Goal: Task Accomplishment & Management: Manage account settings

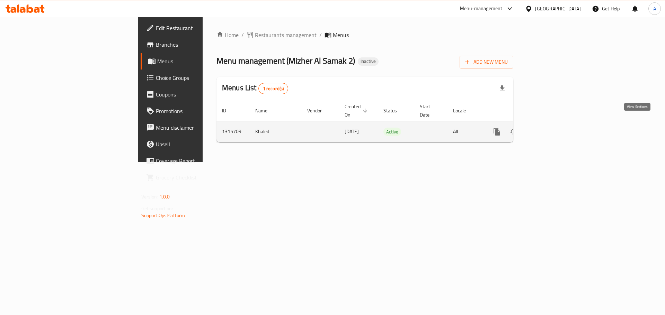
click at [551, 128] on icon "enhanced table" at bounding box center [546, 132] width 8 height 8
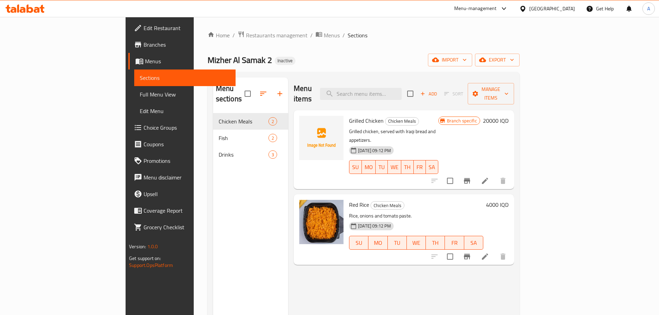
click at [128, 52] on link "Branches" at bounding box center [181, 44] width 107 height 17
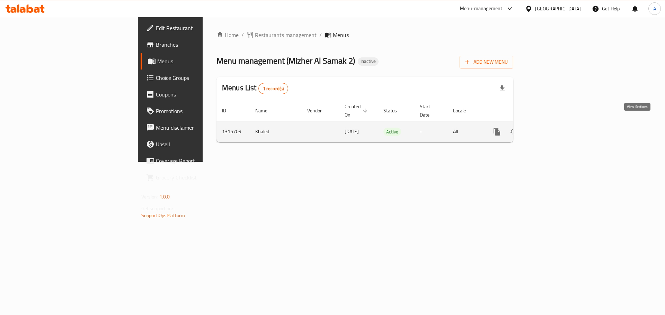
click at [550, 129] on icon "enhanced table" at bounding box center [546, 132] width 6 height 6
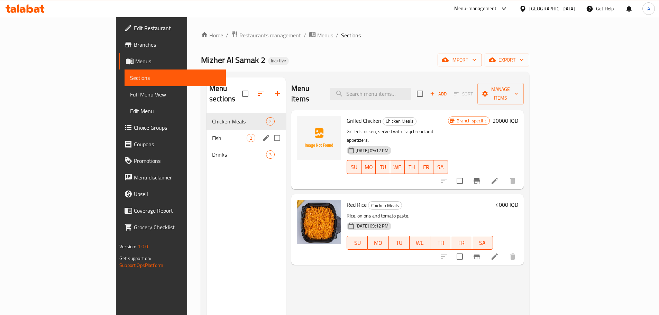
click at [207, 130] on div "Fish 2" at bounding box center [246, 138] width 79 height 17
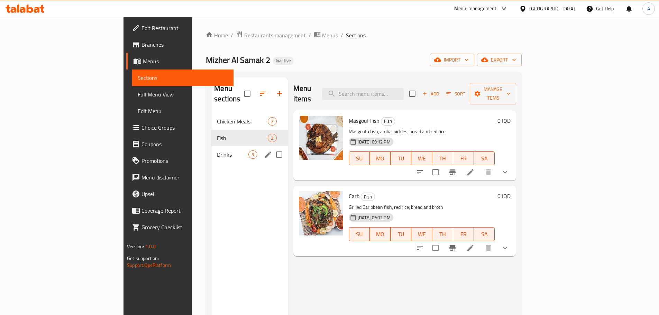
click at [211, 146] on div "Drinks 3" at bounding box center [249, 154] width 76 height 17
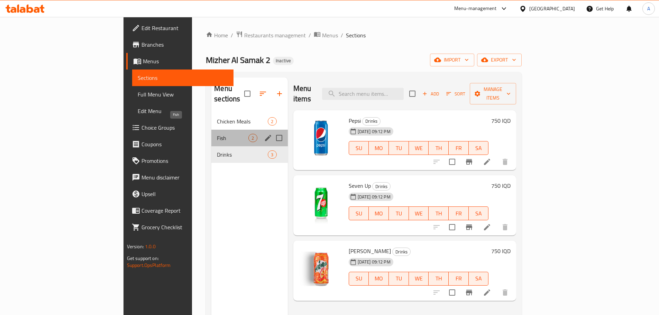
click at [217, 134] on span "Fish" at bounding box center [232, 138] width 31 height 8
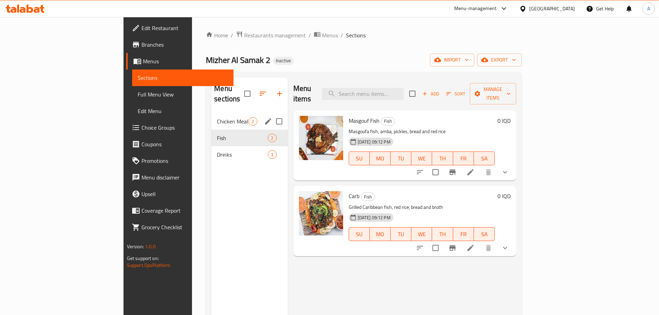
click at [211, 113] on div "Chicken Meals 2" at bounding box center [249, 121] width 76 height 17
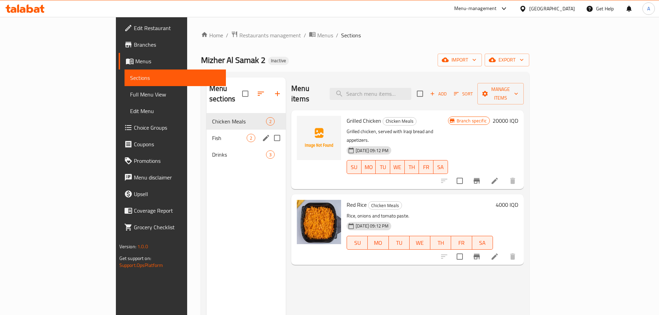
click at [212, 134] on span "Fish" at bounding box center [229, 138] width 35 height 8
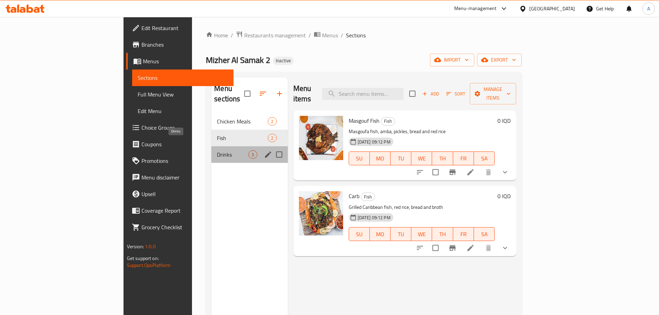
click at [217, 151] on span "Drinks" at bounding box center [232, 155] width 31 height 8
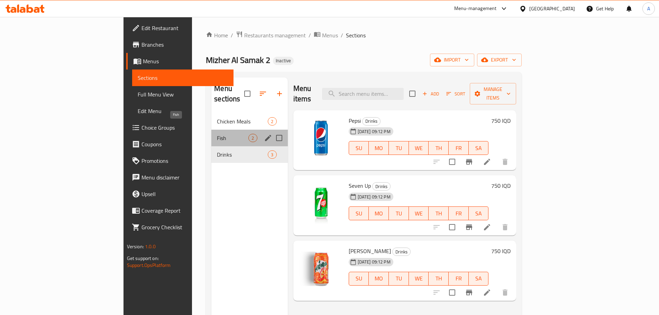
click at [217, 134] on span "Fish" at bounding box center [232, 138] width 31 height 8
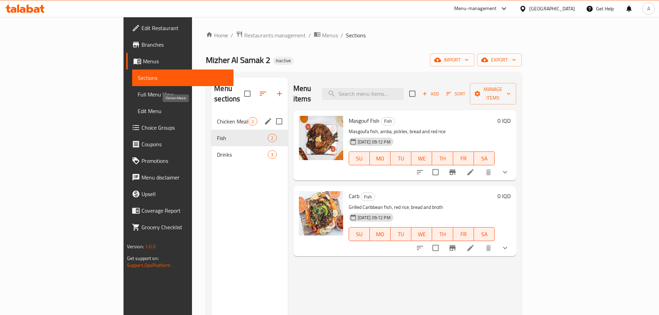
click at [217, 117] on span "Chicken Meals" at bounding box center [232, 121] width 31 height 8
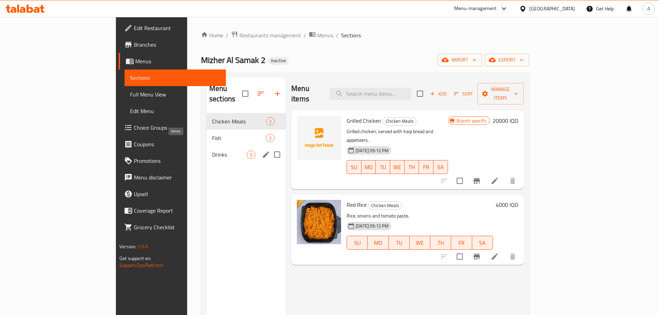
click at [212, 151] on span "Drinks" at bounding box center [229, 155] width 35 height 8
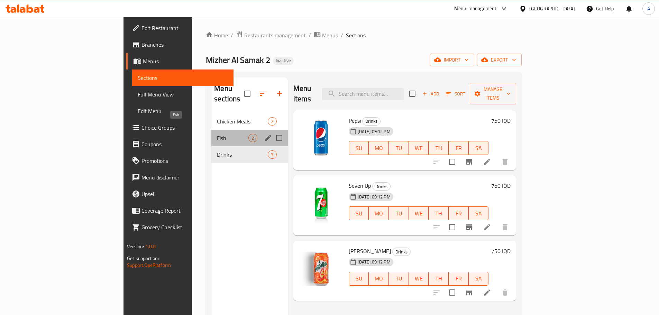
click at [217, 134] on span "Fish" at bounding box center [232, 138] width 31 height 8
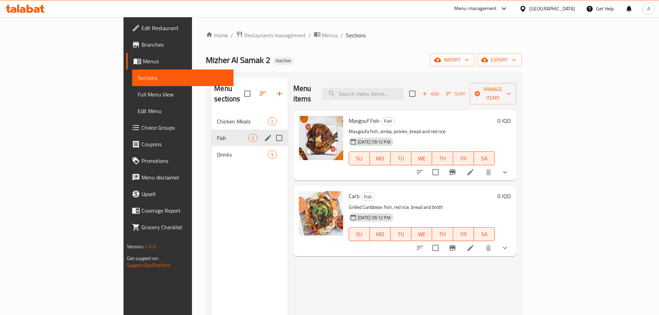
click at [211, 130] on div "Fish 2" at bounding box center [249, 138] width 76 height 17
click at [217, 117] on span "Chicken Meals" at bounding box center [232, 121] width 31 height 8
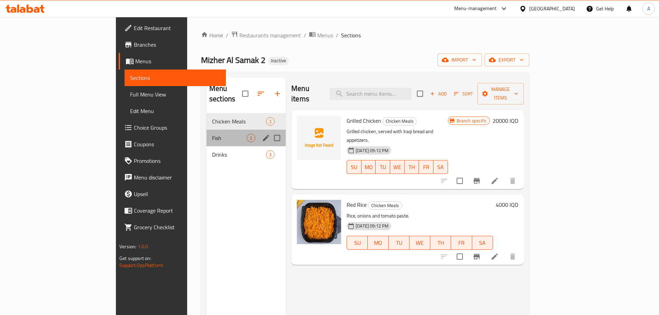
click at [207, 132] on div "Fish 2" at bounding box center [246, 138] width 79 height 17
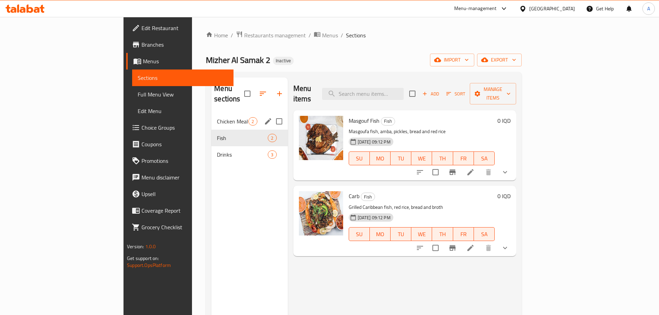
click at [217, 117] on span "Chicken Meals" at bounding box center [232, 121] width 31 height 8
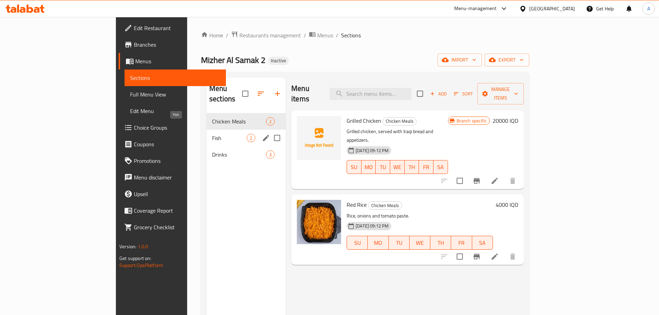
click at [212, 134] on span "Fish" at bounding box center [229, 138] width 35 height 8
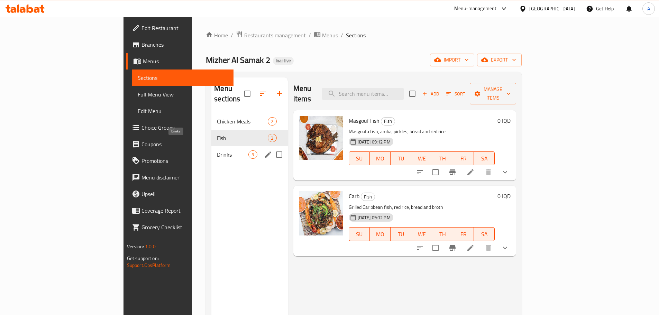
click at [217, 151] on span "Drinks" at bounding box center [232, 155] width 31 height 8
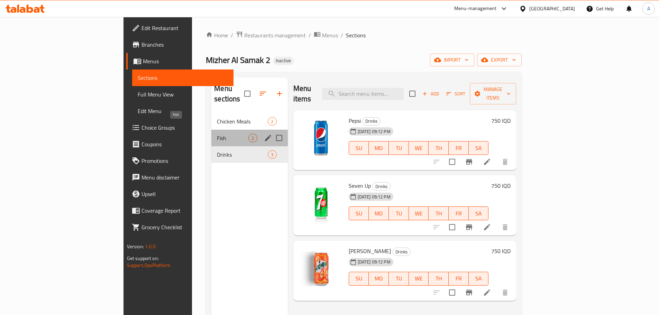
click at [217, 134] on span "Fish" at bounding box center [232, 138] width 31 height 8
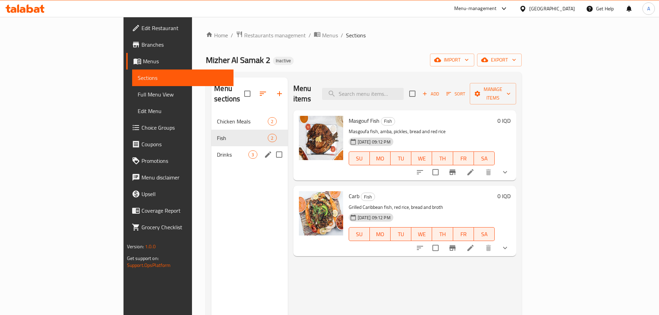
click at [211, 152] on div "Drinks 3" at bounding box center [249, 154] width 76 height 17
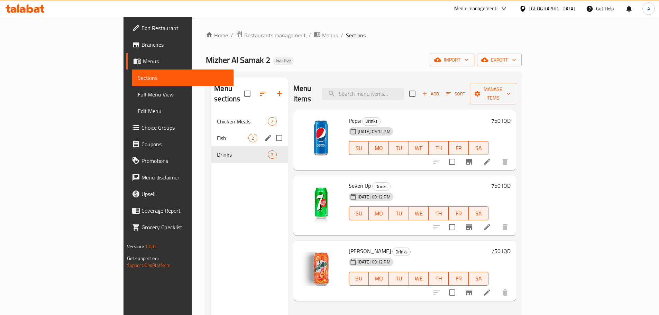
click at [217, 134] on span "Fish" at bounding box center [232, 138] width 31 height 8
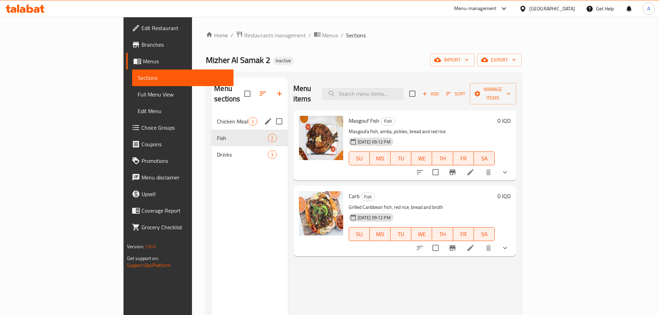
click at [217, 117] on span "Chicken Meals" at bounding box center [232, 121] width 31 height 8
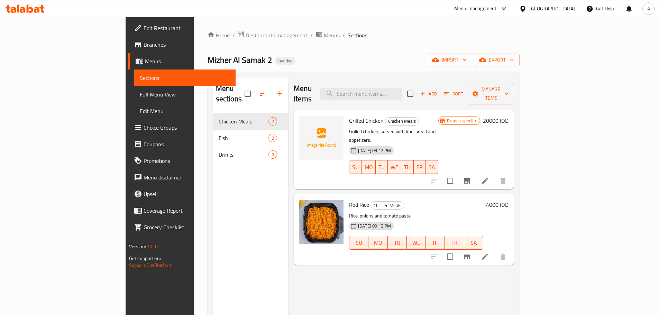
click at [213, 179] on div "Menu sections Chicken Meals 2 Fish 2 Drinks 3" at bounding box center [250, 235] width 75 height 315
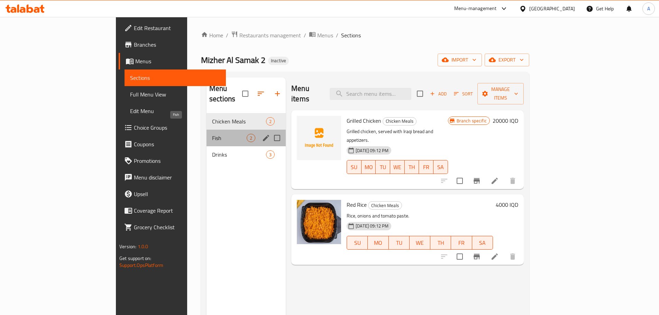
click at [212, 134] on span "Fish" at bounding box center [229, 138] width 35 height 8
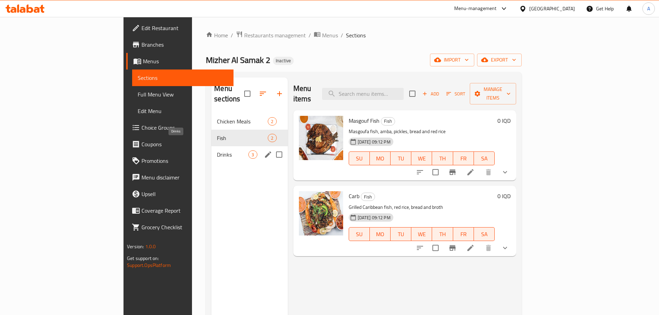
click at [217, 151] on span "Drinks" at bounding box center [232, 155] width 31 height 8
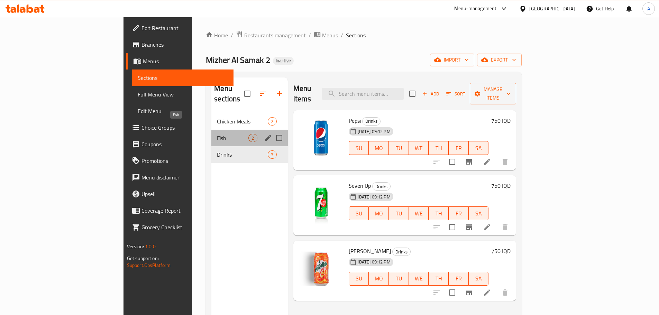
click at [217, 134] on span "Fish" at bounding box center [232, 138] width 31 height 8
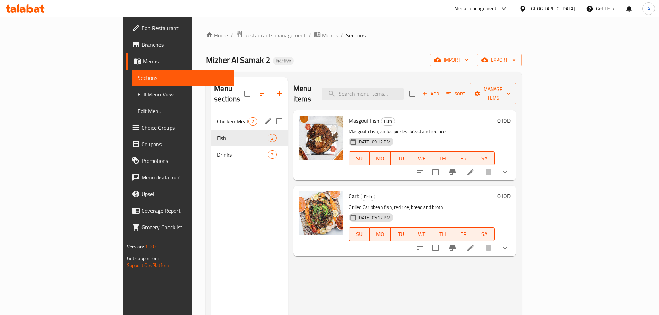
click at [217, 117] on span "Chicken Meals" at bounding box center [232, 121] width 31 height 8
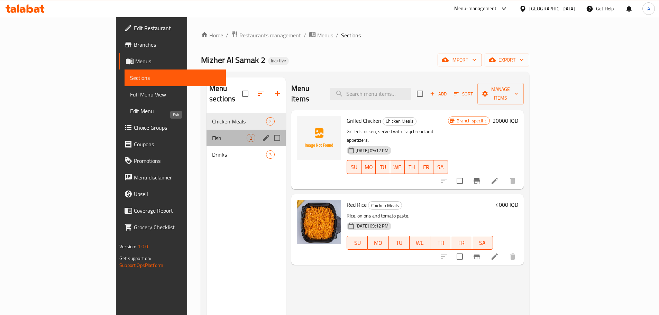
click at [212, 134] on span "Fish" at bounding box center [229, 138] width 35 height 8
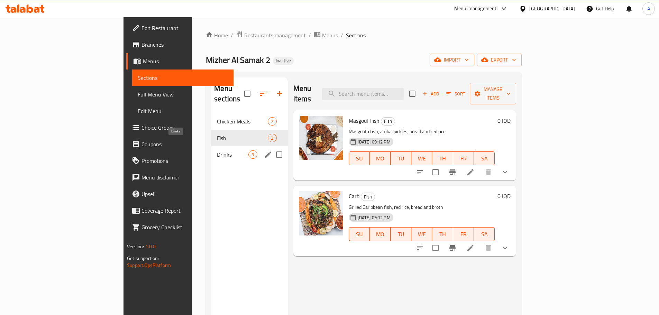
click at [217, 151] on span "Drinks" at bounding box center [232, 155] width 31 height 8
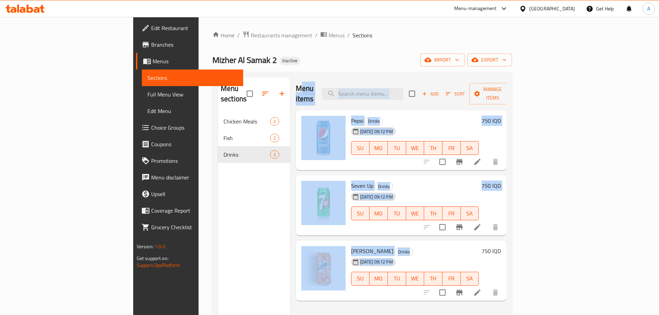
drag, startPoint x: 266, startPoint y: 99, endPoint x: 343, endPoint y: 276, distance: 193.0
click at [343, 276] on div "Menu items Add Sort Manage items Pepsi Drinks [DATE] 09:12 PM SU MO TU WE TH FR…" at bounding box center [398, 235] width 217 height 315
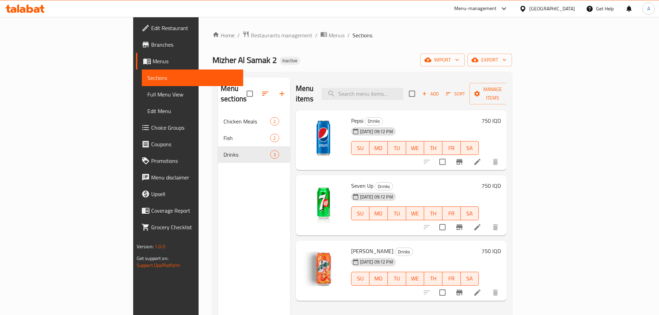
click at [218, 236] on div "Menu sections Chicken Meals 2 Fish 2 Drinks 3" at bounding box center [254, 235] width 72 height 315
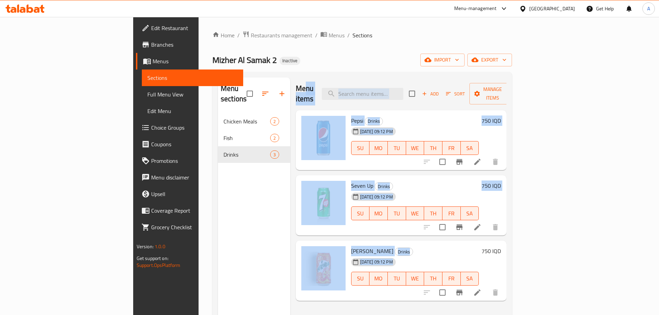
drag, startPoint x: 272, startPoint y: 97, endPoint x: 353, endPoint y: 283, distance: 202.9
click at [353, 283] on div "Menu items Add Sort Manage items Pepsi Drinks [DATE] 09:12 PM SU MO TU WE TH FR…" at bounding box center [398, 235] width 217 height 315
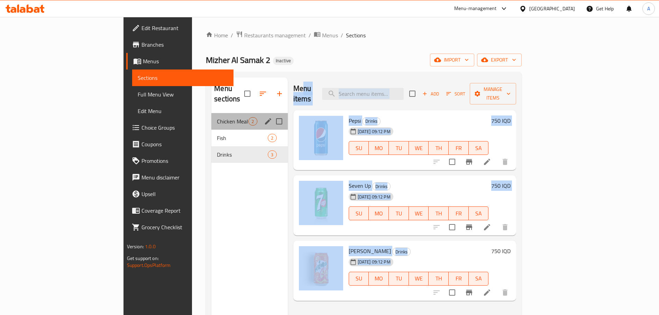
click at [211, 113] on div "Chicken Meals 2" at bounding box center [249, 121] width 76 height 17
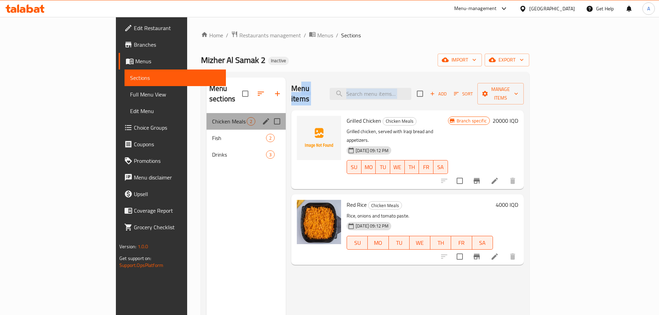
click at [207, 116] on div "Chicken Meals 2" at bounding box center [246, 121] width 79 height 17
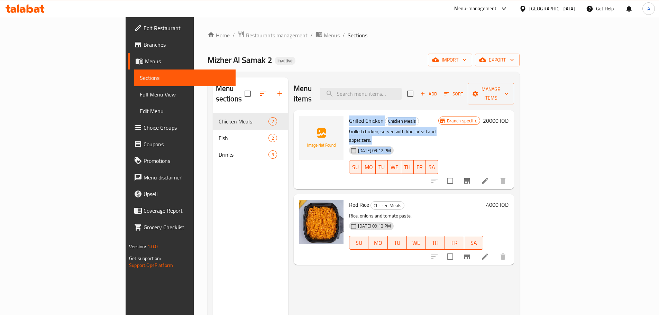
drag, startPoint x: 319, startPoint y: 108, endPoint x: 410, endPoint y: 146, distance: 98.5
click at [410, 146] on div "Grilled Chicken Chicken Meals Grilled chicken, served with Iraqi bread and appe…" at bounding box center [393, 149] width 94 height 73
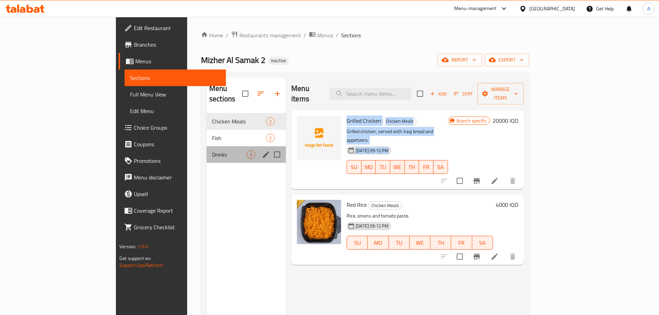
click at [207, 148] on div "Drinks 3" at bounding box center [246, 154] width 79 height 17
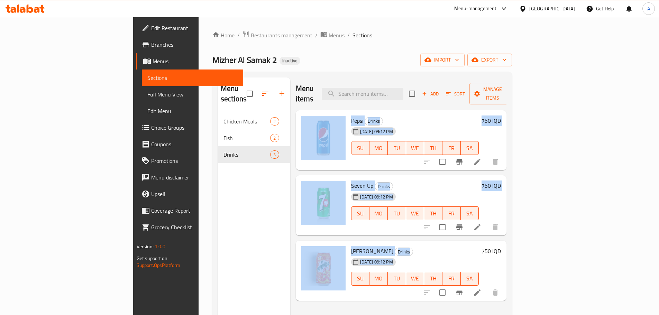
drag, startPoint x: 310, startPoint y: 105, endPoint x: 353, endPoint y: 280, distance: 180.2
click at [353, 121] on div "Pepsi Drinks [DATE] 09:12 PM SU MO TU WE TH FR SA 750 IQD Seven Up Drinks [DATE…" at bounding box center [401, 115] width 211 height 10
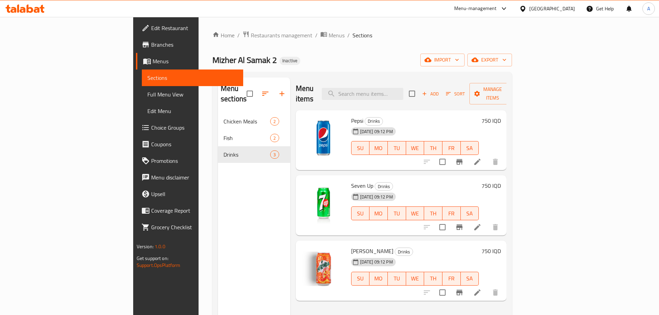
click at [218, 212] on div "Menu sections Chicken Meals 2 Fish 2 Drinks 3" at bounding box center [254, 235] width 72 height 315
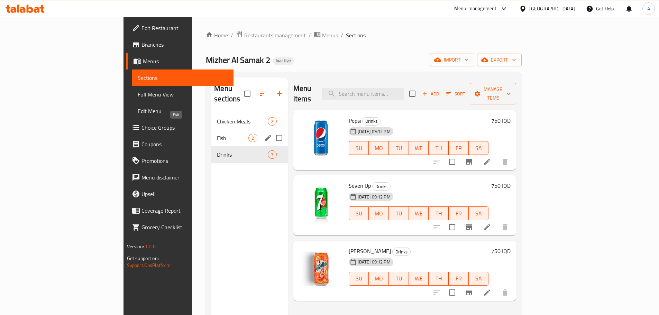
click at [217, 134] on span "Fish" at bounding box center [232, 138] width 31 height 8
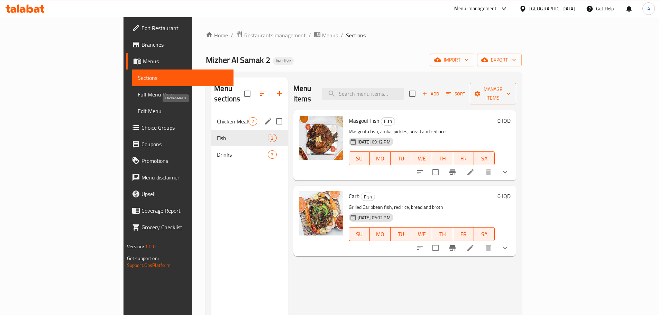
click at [217, 117] on span "Chicken Meals" at bounding box center [232, 121] width 31 height 8
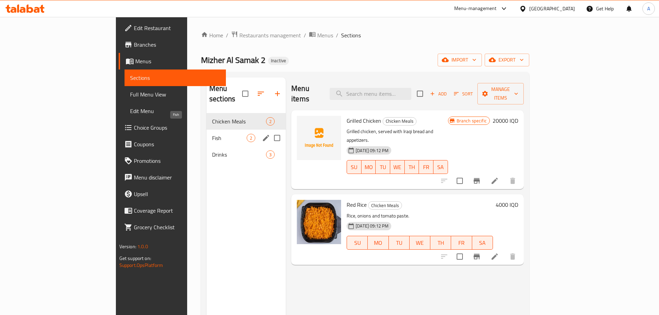
click at [207, 146] on div "Drinks 3" at bounding box center [246, 154] width 79 height 17
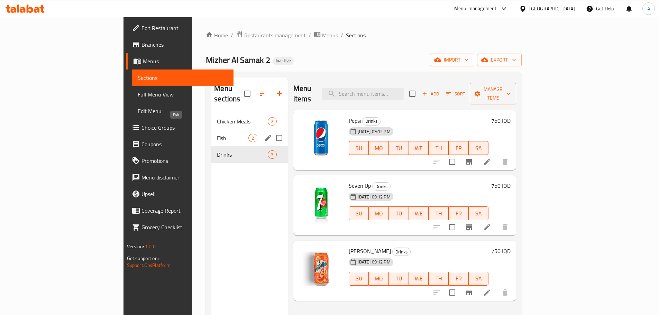
click at [217, 134] on span "Fish" at bounding box center [232, 138] width 31 height 8
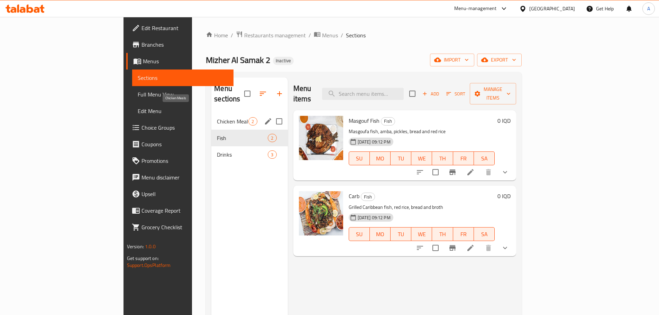
click at [217, 117] on span "Chicken Meals" at bounding box center [232, 121] width 31 height 8
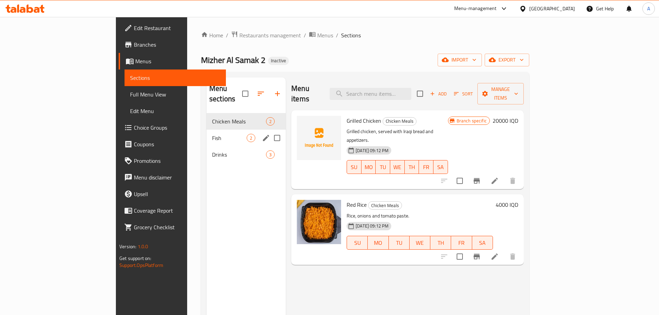
click at [207, 132] on div "Fish 2" at bounding box center [246, 138] width 79 height 17
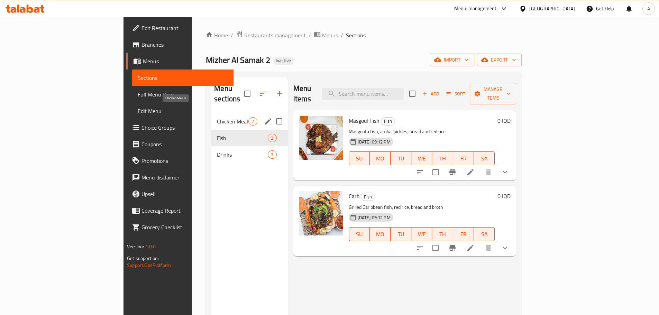
click at [217, 117] on span "Chicken Meals" at bounding box center [232, 121] width 31 height 8
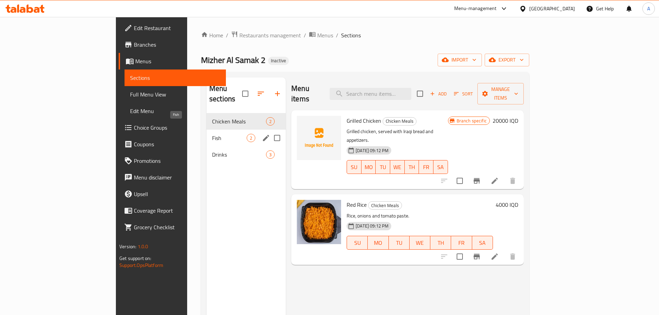
click at [212, 134] on span "Fish" at bounding box center [229, 138] width 35 height 8
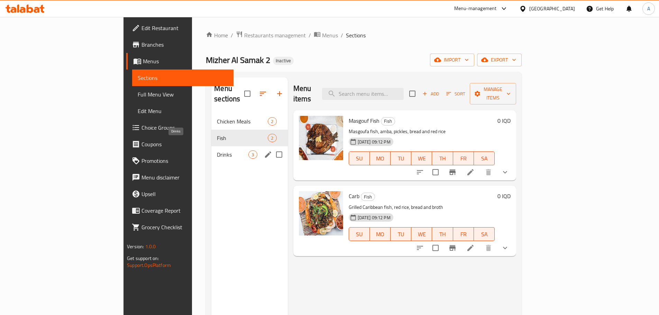
click at [211, 150] on div "Drinks 3" at bounding box center [249, 154] width 76 height 17
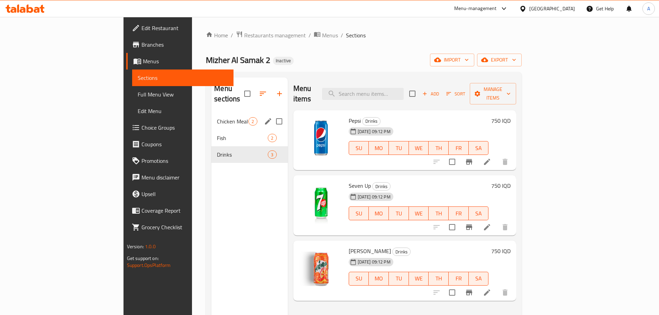
click at [217, 117] on span "Chicken Meals" at bounding box center [232, 121] width 31 height 8
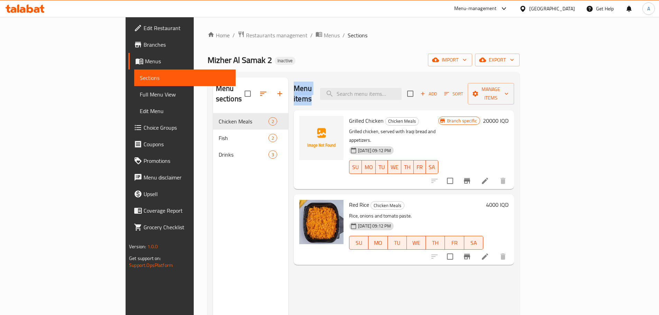
drag, startPoint x: 262, startPoint y: 88, endPoint x: 337, endPoint y: 98, distance: 75.5
click at [337, 98] on div "Menu items Add Sort Manage items Grilled Chicken Chicken Meals Grilled chicken,…" at bounding box center [401, 235] width 226 height 315
click at [337, 98] on div "Menu items Add Sort Manage items" at bounding box center [404, 94] width 220 height 33
click at [246, 33] on span "Restaurants management" at bounding box center [277, 35] width 62 height 8
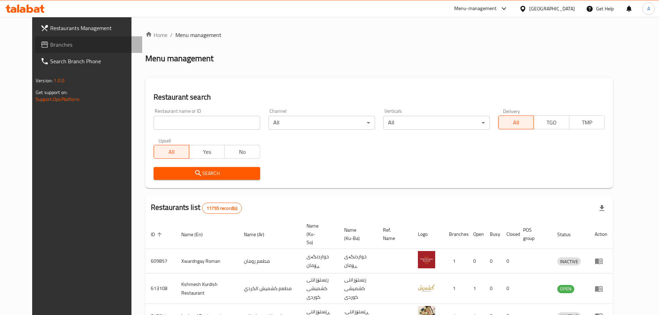
click at [50, 43] on span "Branches" at bounding box center [93, 44] width 87 height 8
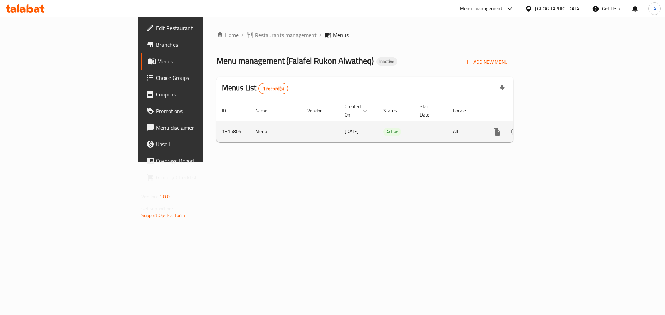
click at [550, 129] on icon "enhanced table" at bounding box center [546, 132] width 6 height 6
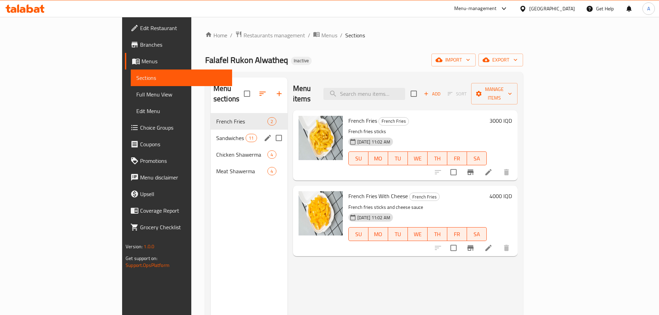
click at [211, 130] on div "Sandwiches 11" at bounding box center [249, 138] width 77 height 17
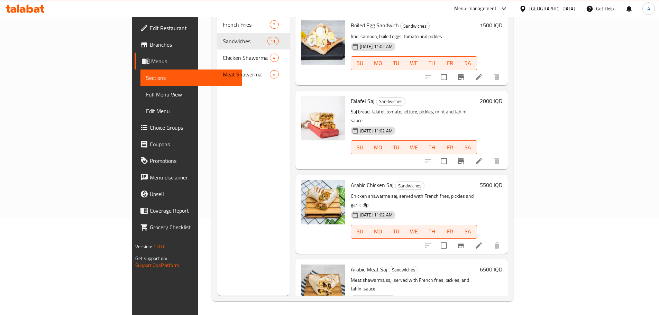
scroll to position [361, 0]
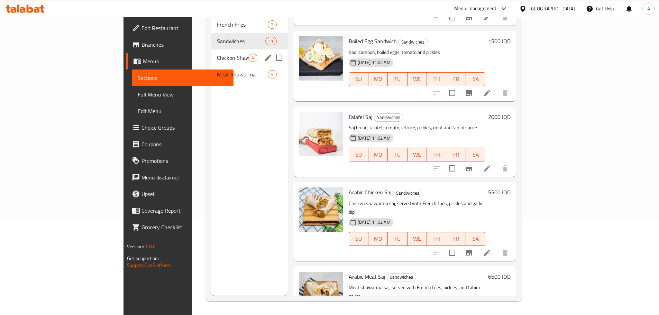
click at [211, 49] on div "Chicken Shawerma 4" at bounding box center [249, 57] width 76 height 17
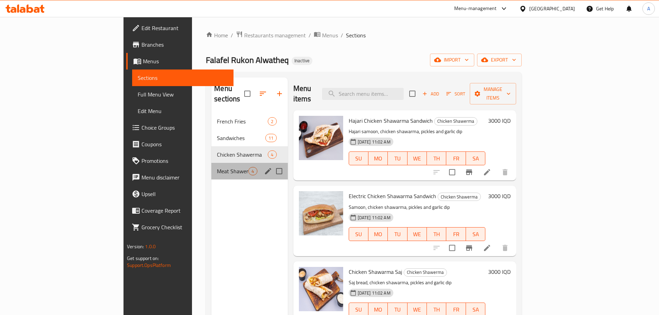
click at [211, 163] on div "Meat Shawerma 4" at bounding box center [249, 171] width 76 height 17
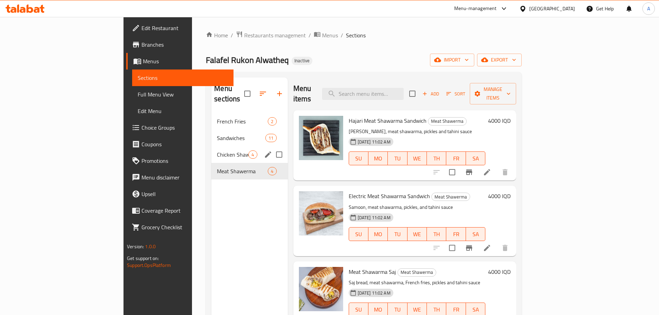
click at [211, 151] on div "Chicken Shawerma 4" at bounding box center [249, 154] width 76 height 17
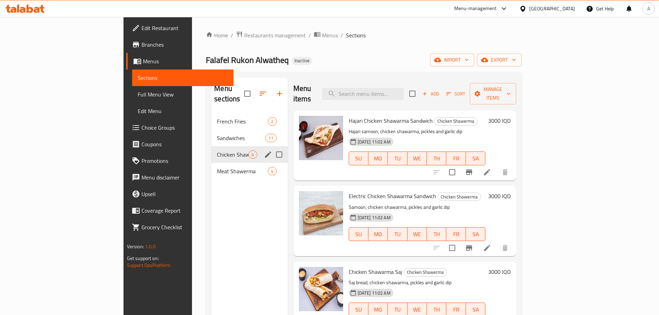
scroll to position [35, 0]
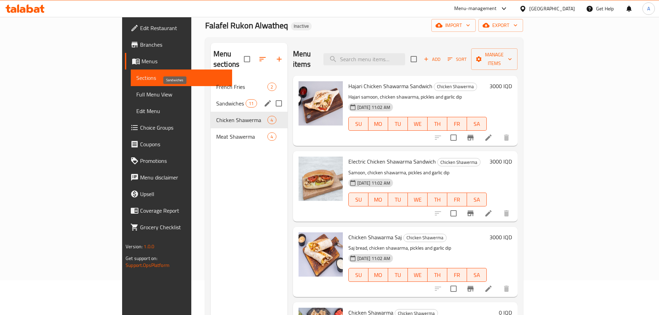
click at [216, 99] on span "Sandwiches" at bounding box center [230, 103] width 29 height 8
